Goal: Task Accomplishment & Management: Use online tool/utility

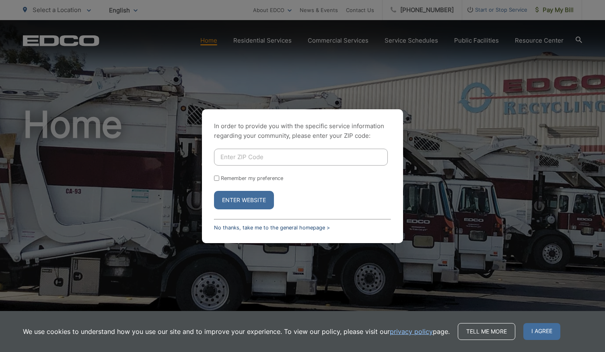
click at [249, 227] on link "No thanks, take me to the general homepage >" at bounding box center [272, 228] width 116 height 6
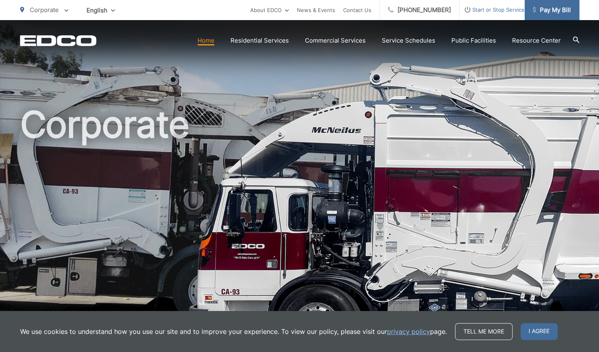
click at [574, 3] on link "Pay My Bill" at bounding box center [551, 10] width 55 height 20
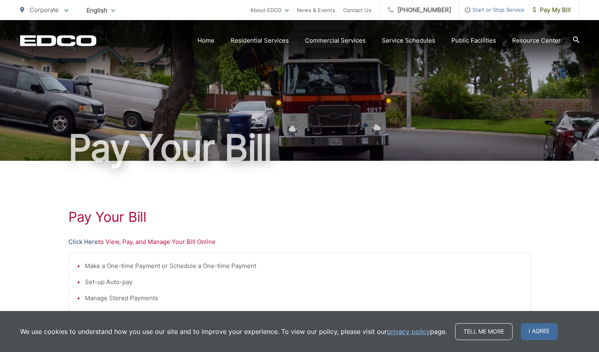
click at [82, 242] on link "Click Here" at bounding box center [83, 242] width 30 height 10
